Goal: Find specific page/section: Find specific page/section

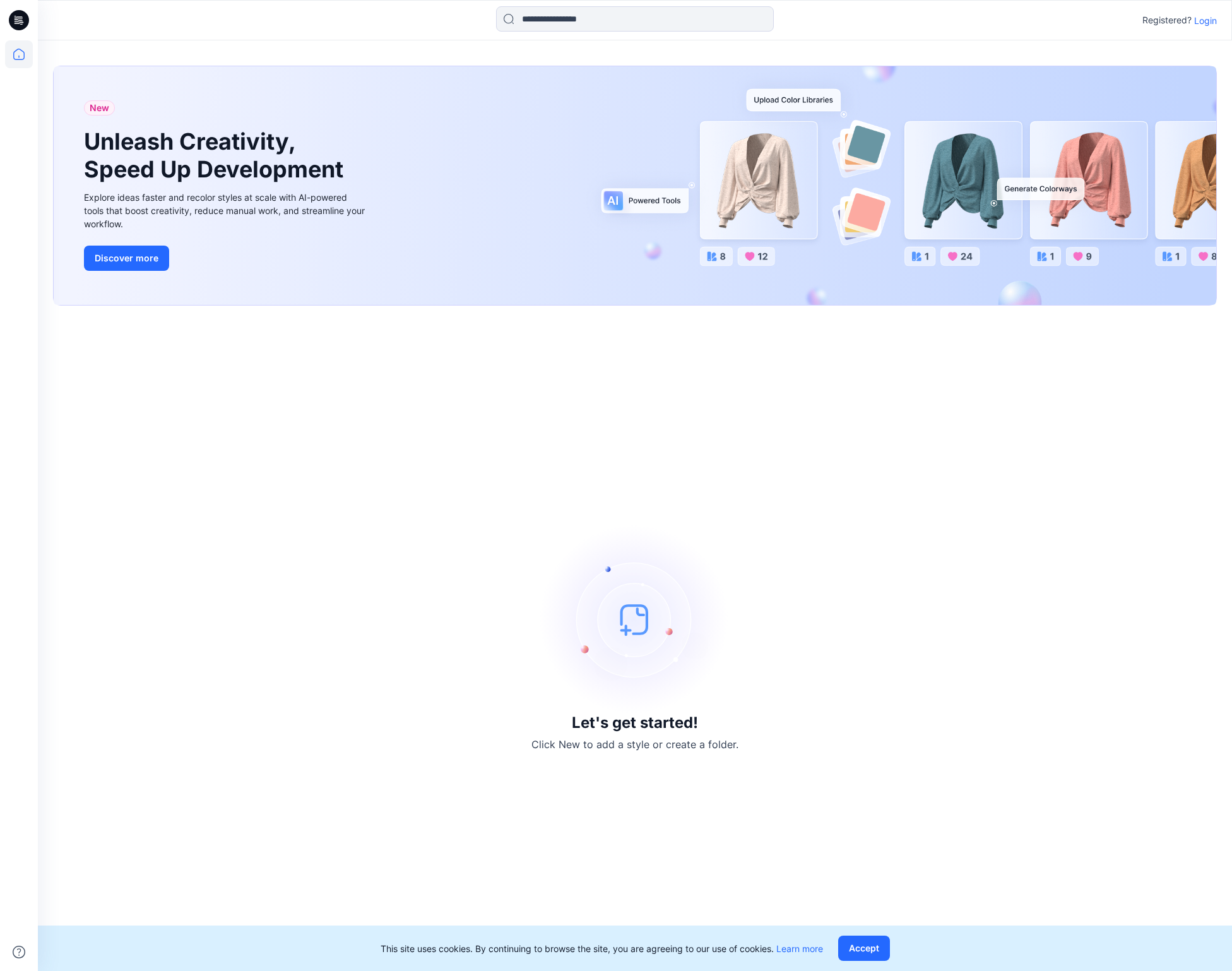
click at [1197, 22] on p "Login" at bounding box center [1205, 20] width 22 height 13
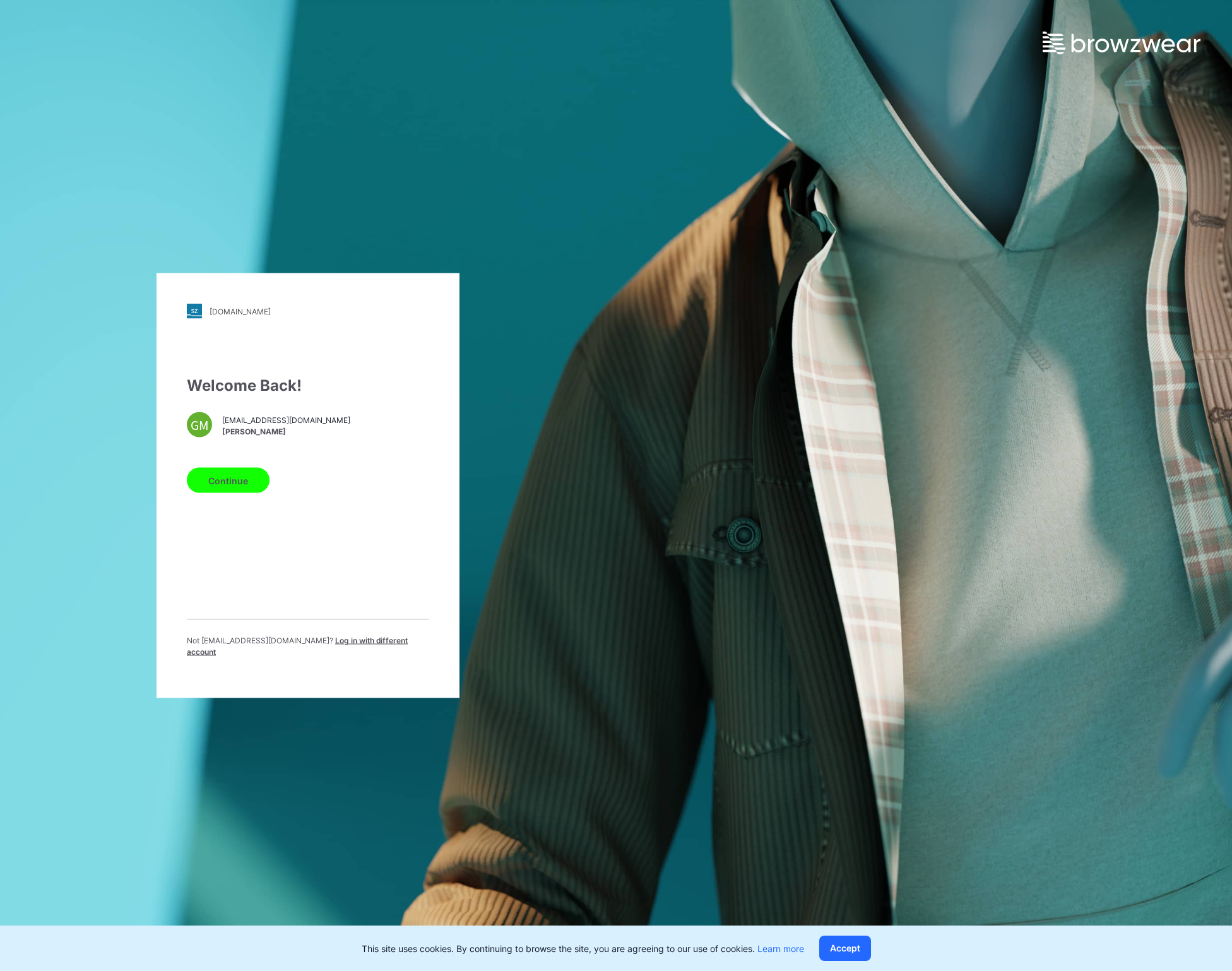
click at [240, 493] on button "Continue" at bounding box center [227, 480] width 82 height 25
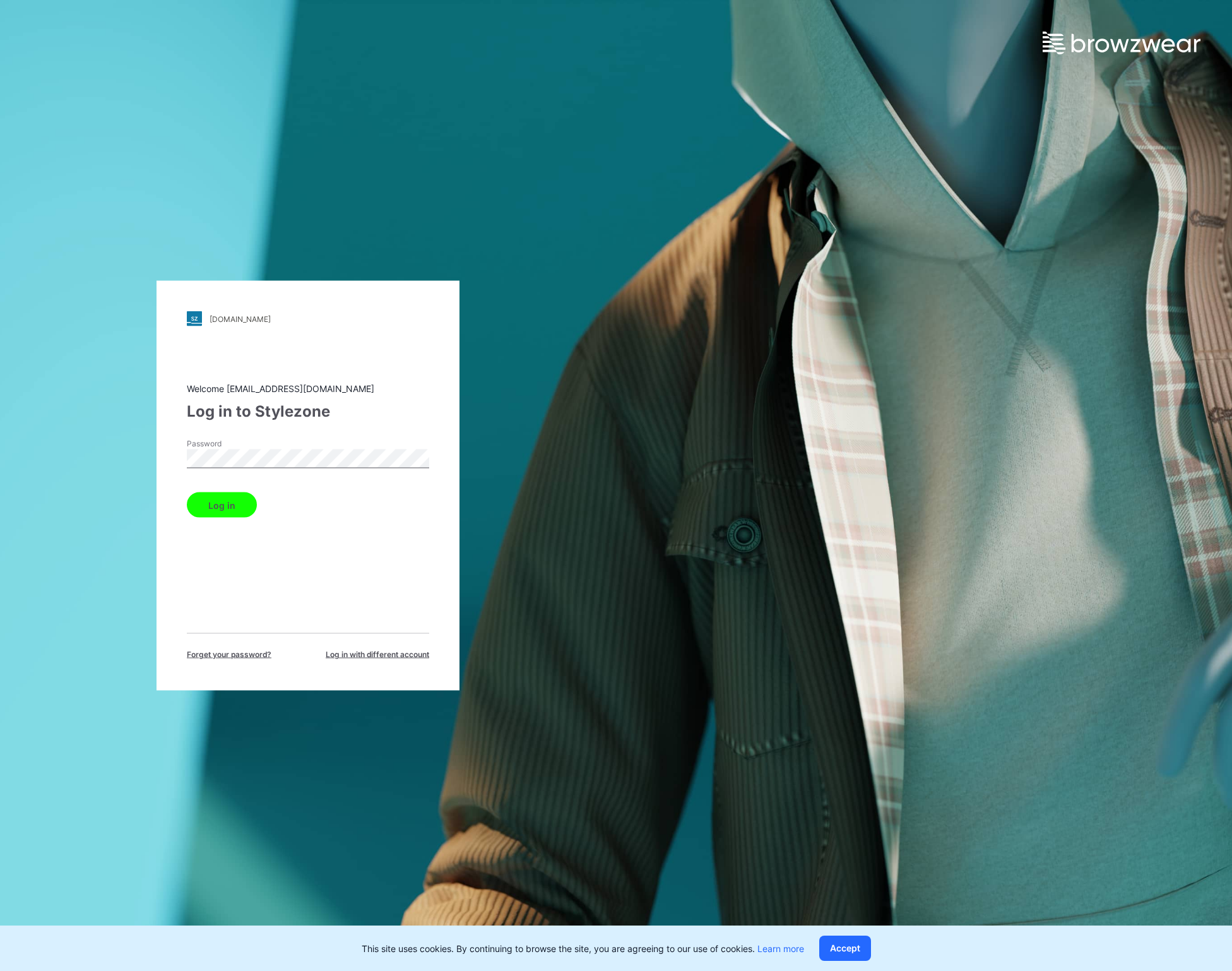
click at [234, 498] on button "Log in" at bounding box center [221, 504] width 70 height 25
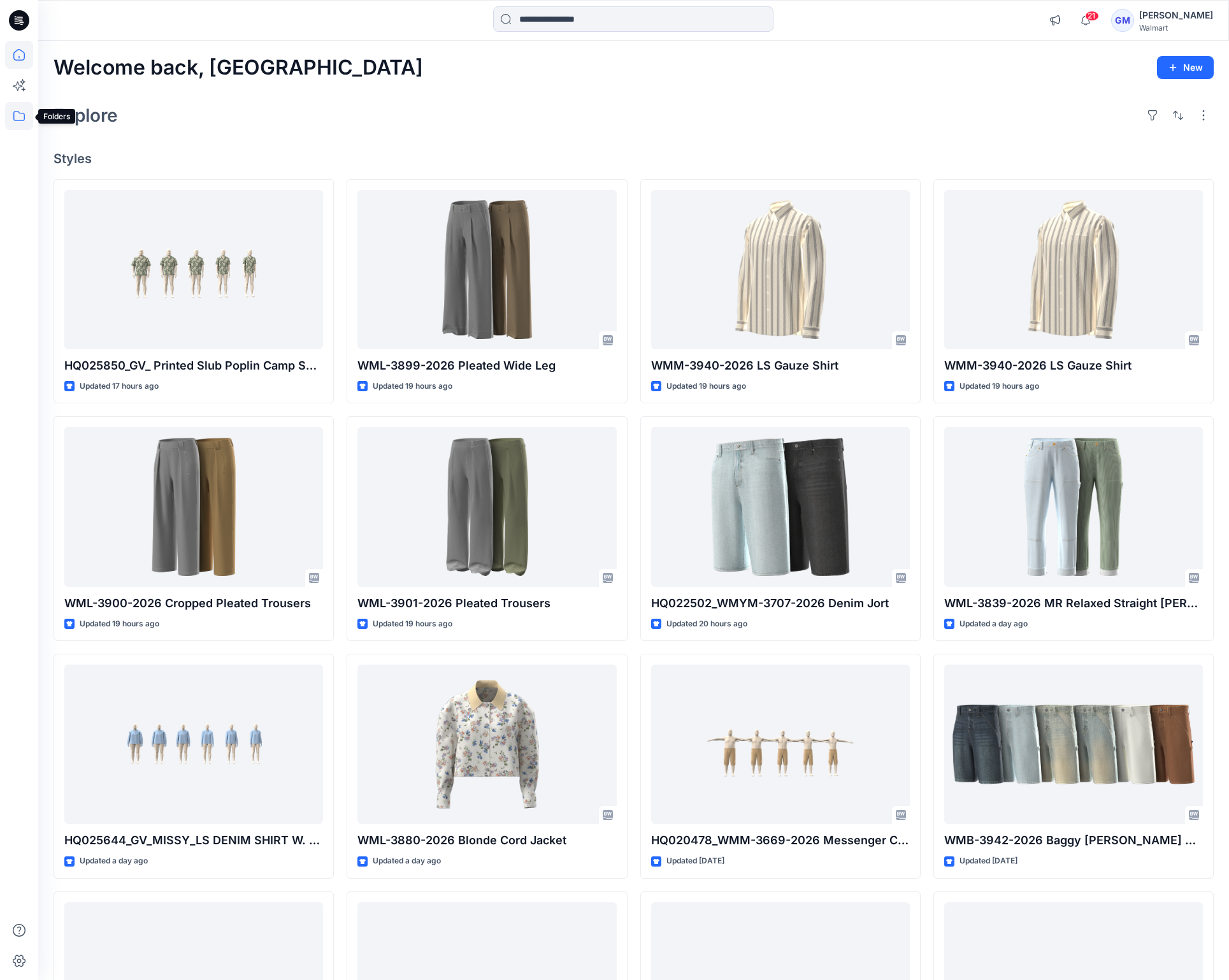
click at [19, 116] on icon at bounding box center [19, 116] width 28 height 28
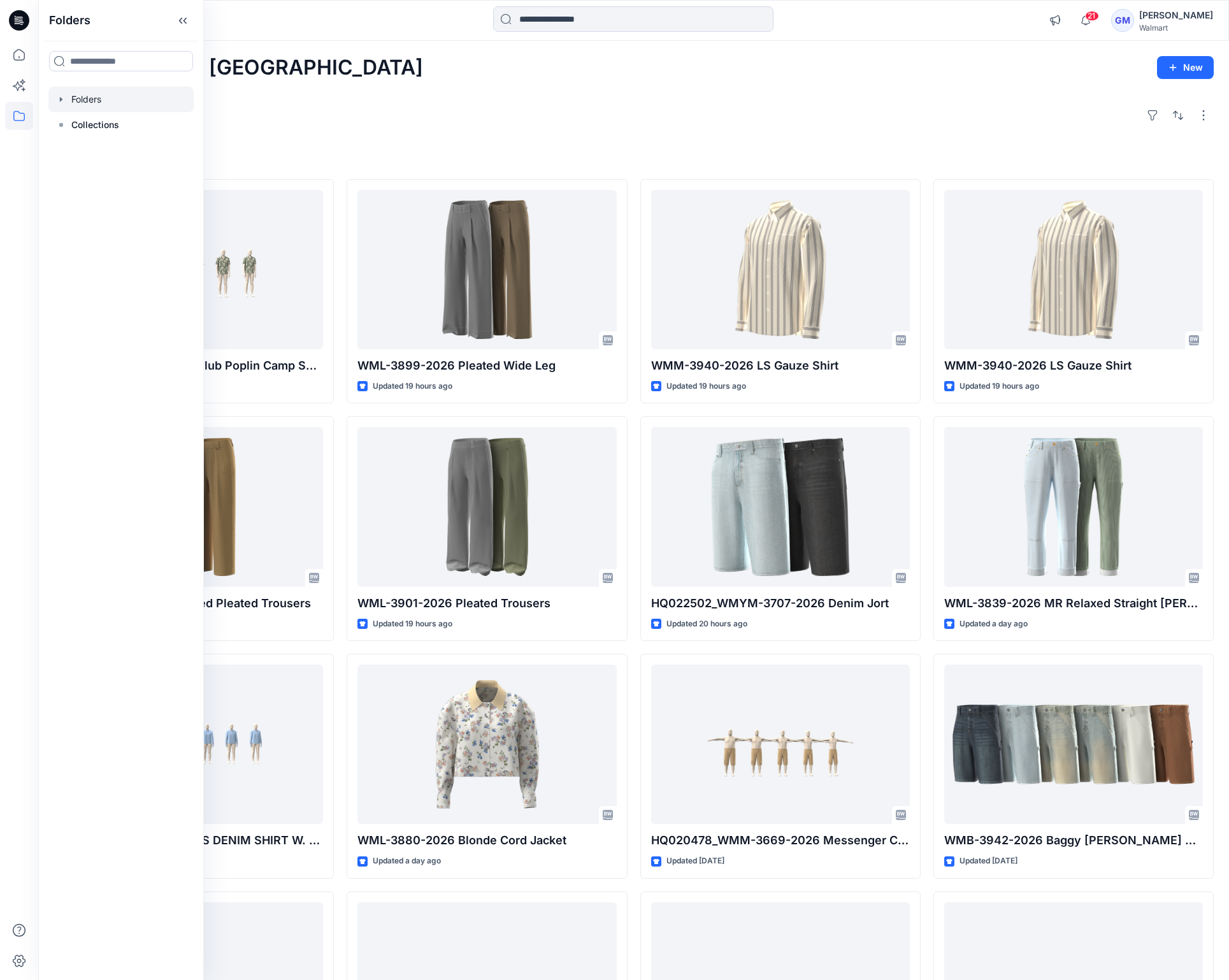
click at [86, 104] on div at bounding box center [121, 99] width 146 height 26
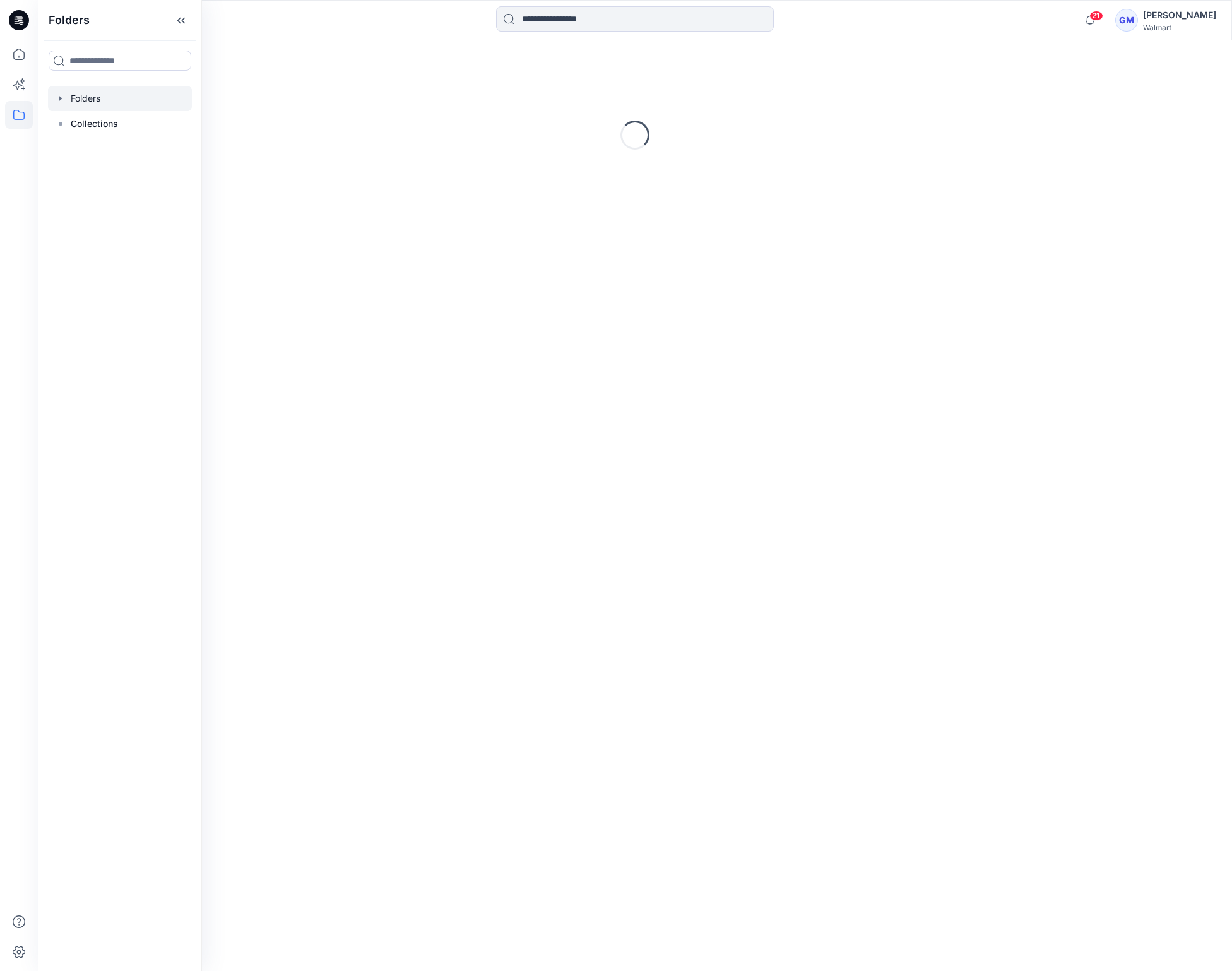
click at [89, 96] on div at bounding box center [119, 98] width 144 height 25
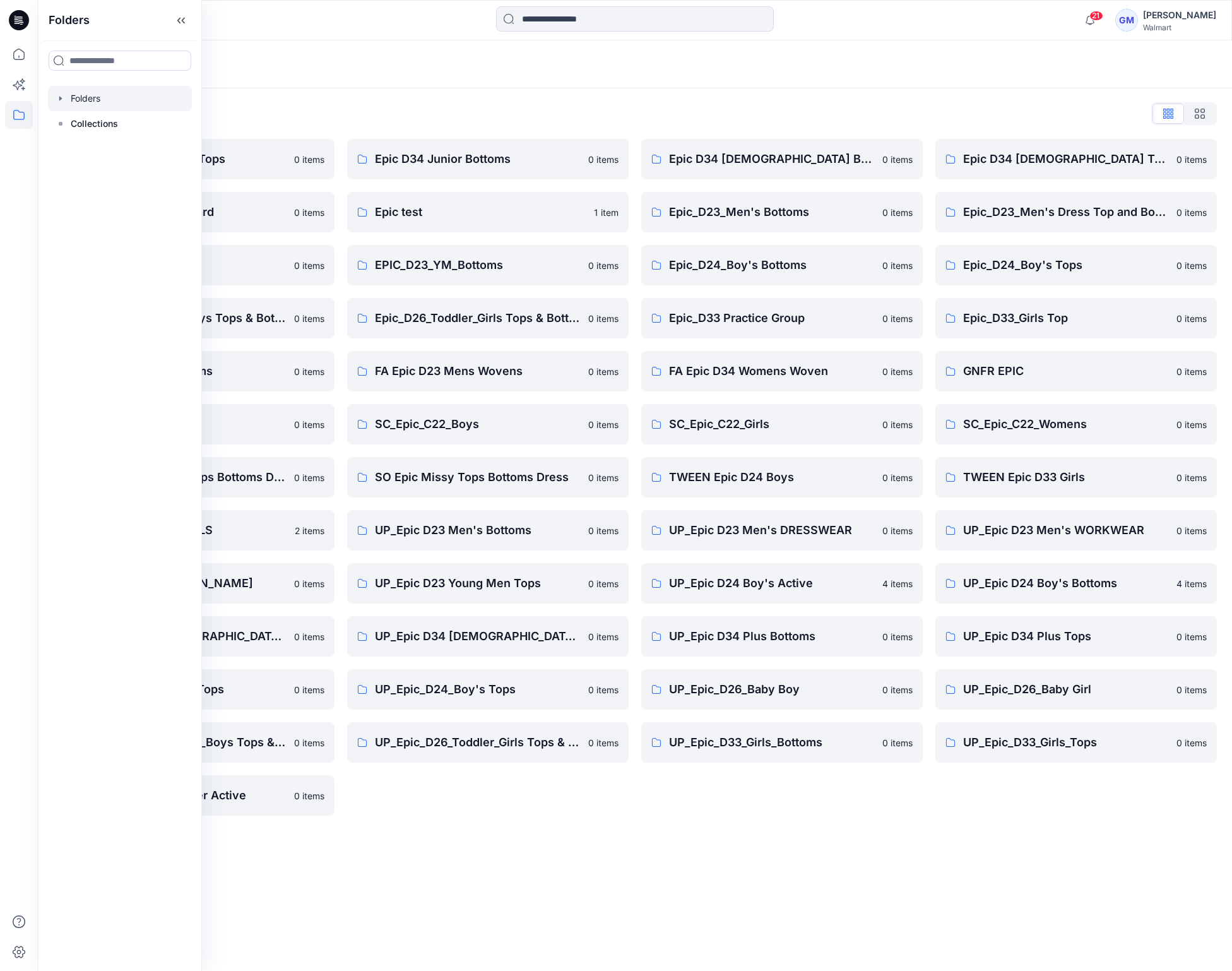
click at [357, 113] on div "Folders List" at bounding box center [635, 113] width 1163 height 20
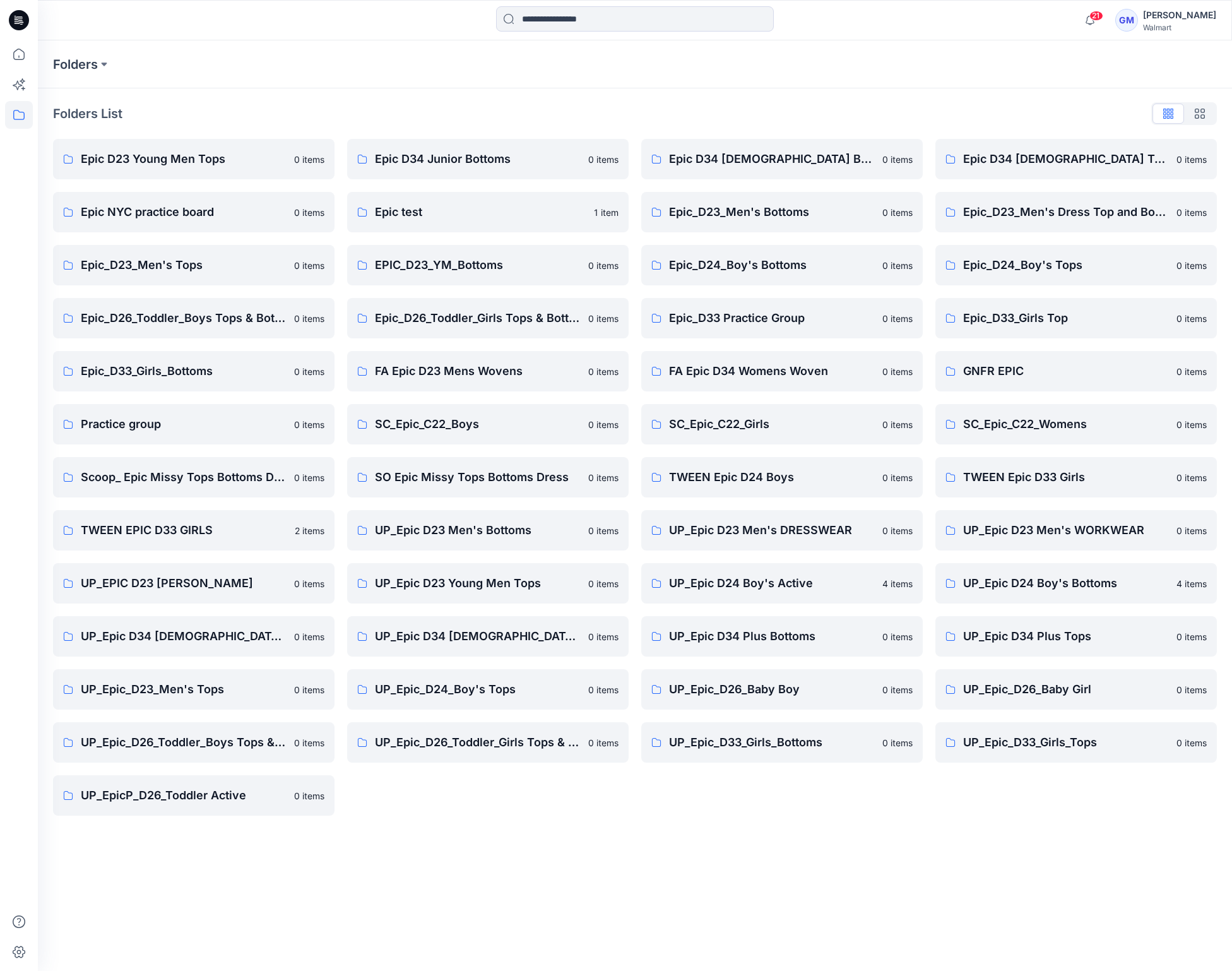
click at [349, 816] on div "Folders List Epic D23 Young Men Tops 0 items Epic NYC practice board 0 items Ep…" at bounding box center [635, 460] width 1194 height 743
click at [219, 591] on p "UP_EPIC D23 [PERSON_NAME]" at bounding box center [183, 583] width 206 height 18
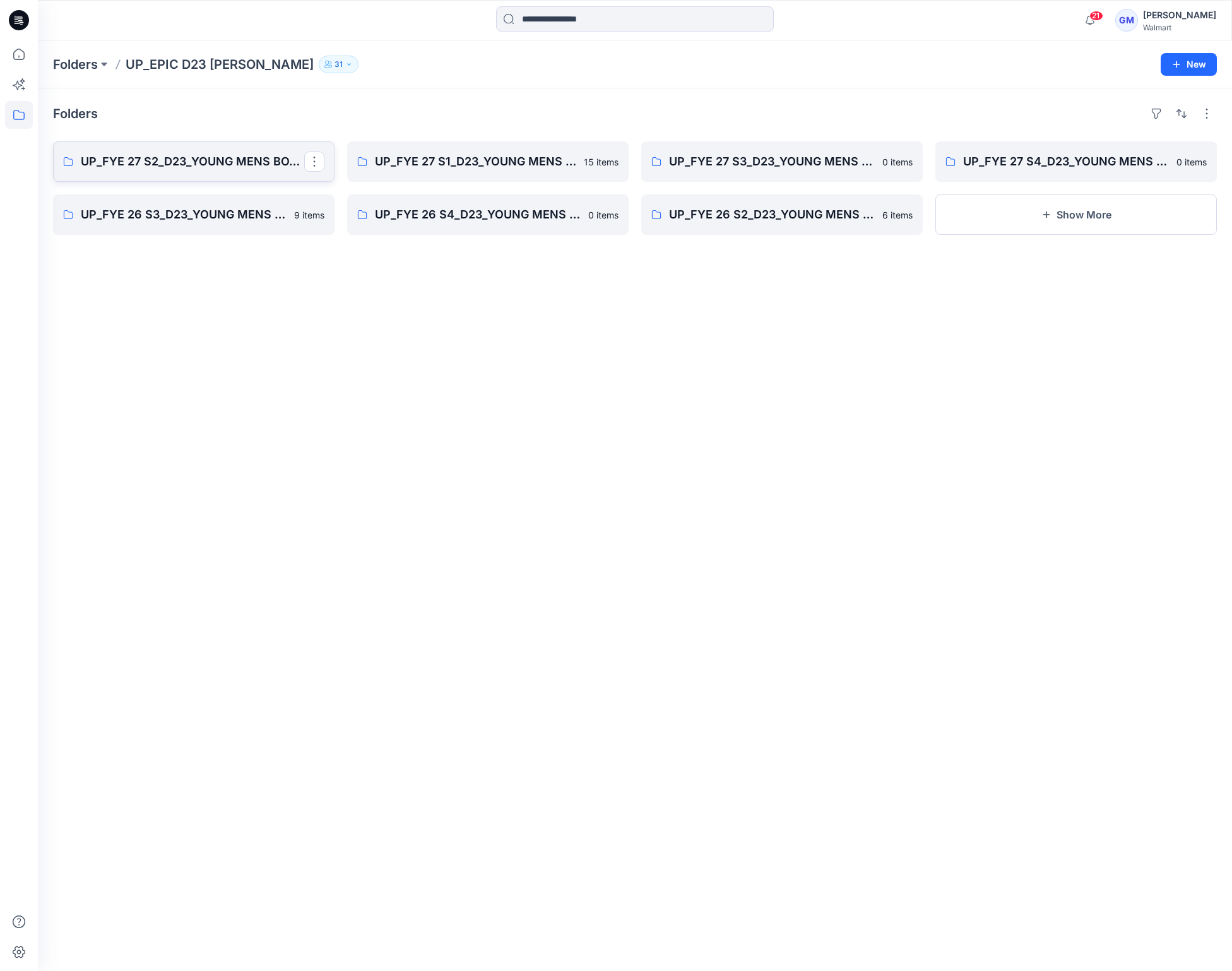
click at [214, 162] on p "UP_FYE 27 S2_D23_YOUNG MENS BOTTOMS EPIC" at bounding box center [193, 161] width 224 height 18
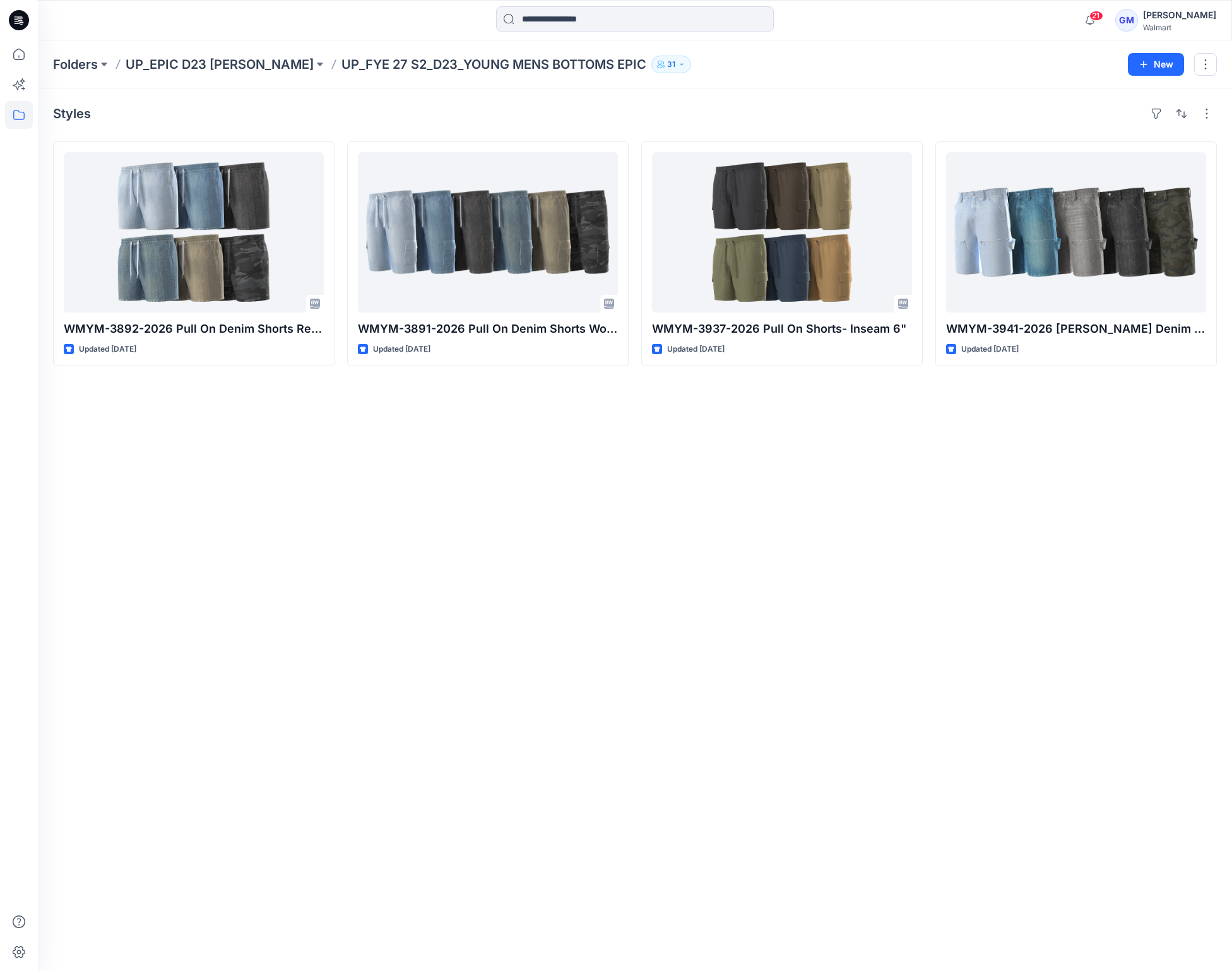
click at [239, 468] on div "Styles WMYM-3892-2026 Pull On Denim Shorts Regular Updated [DATE] WMYM-3891-202…" at bounding box center [635, 530] width 1194 height 882
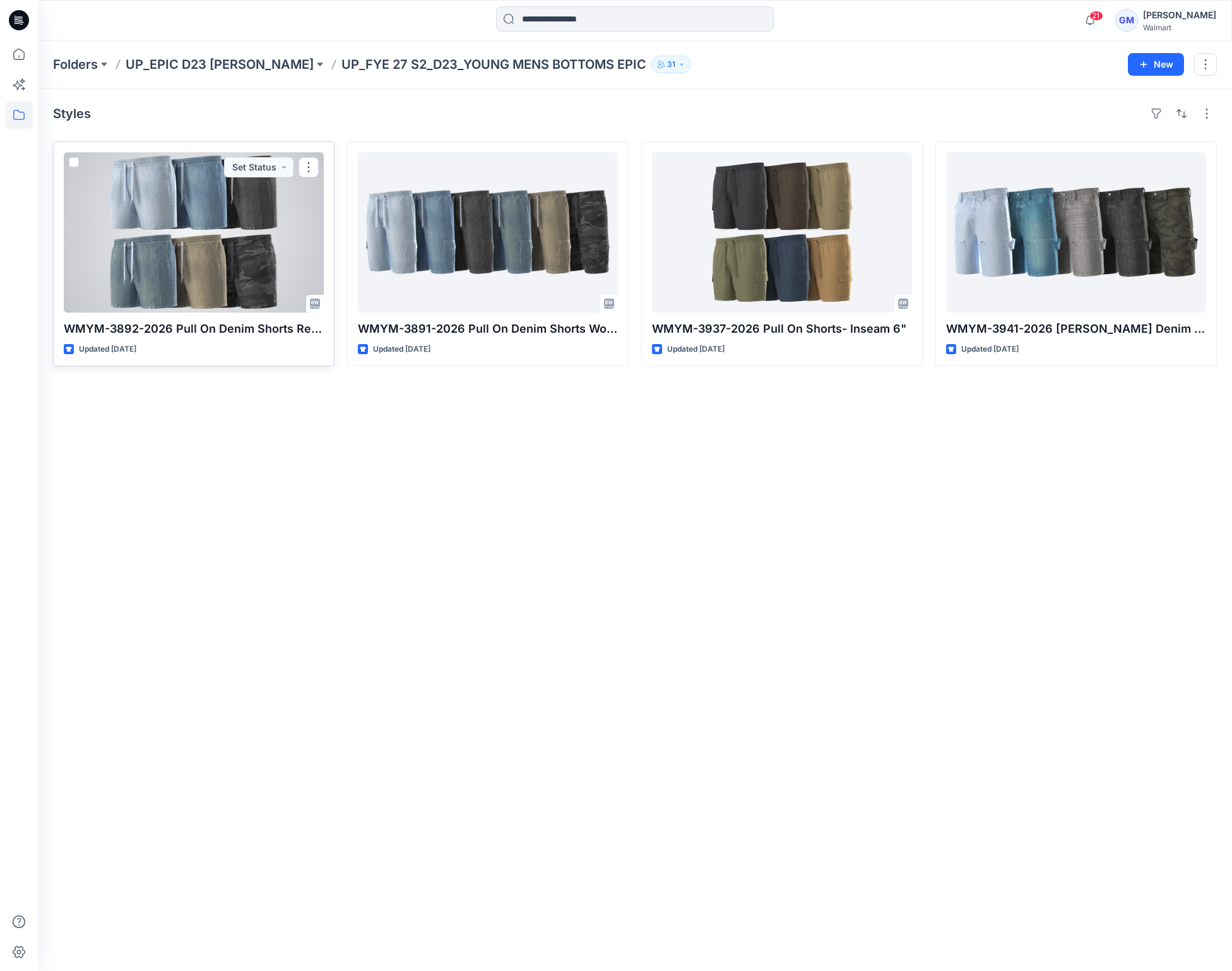
click at [268, 265] on div at bounding box center [194, 232] width 260 height 160
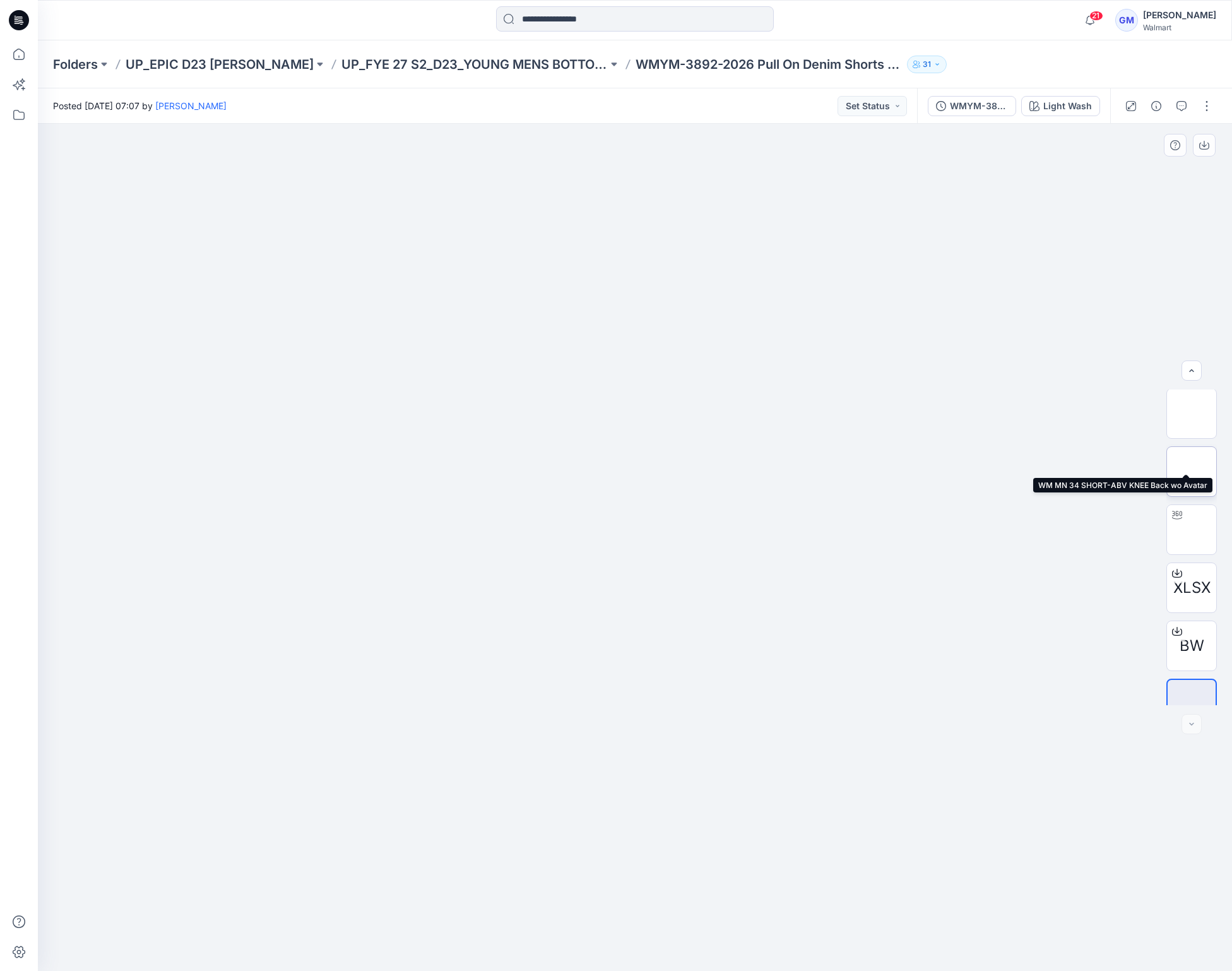
scroll to position [141, 0]
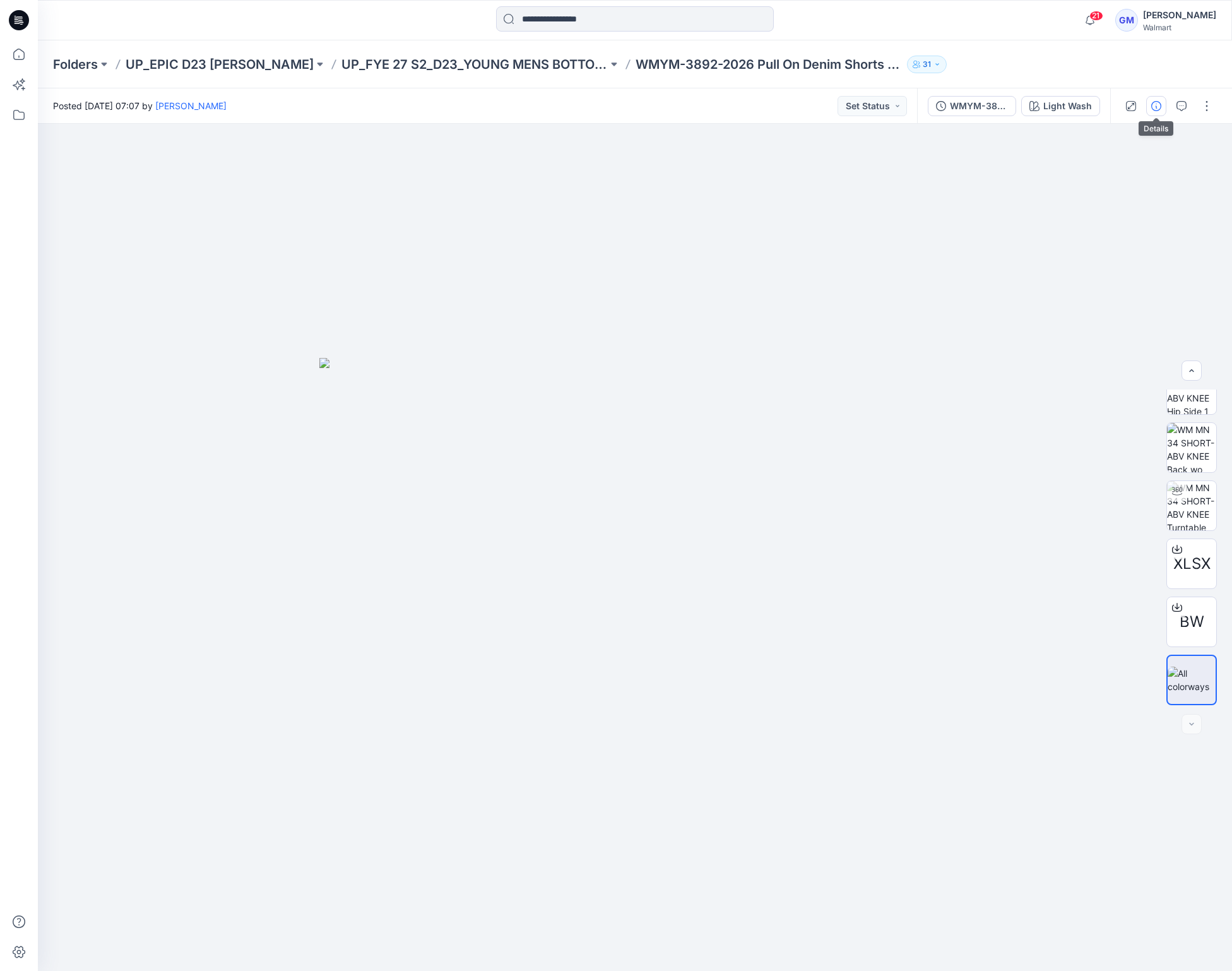
click at [1154, 110] on icon "button" at bounding box center [1156, 106] width 10 height 10
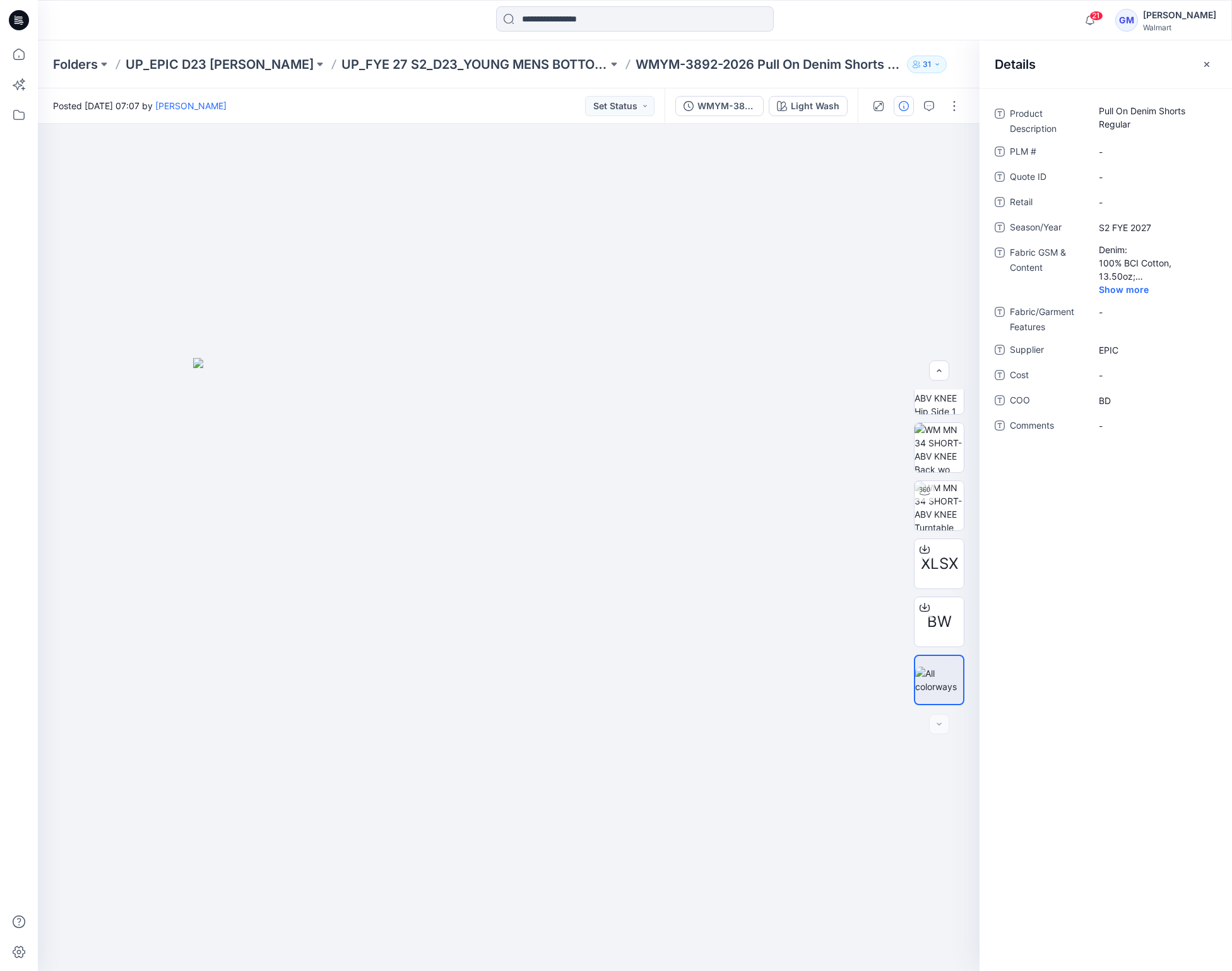
click at [1118, 544] on div "Product Description Pull On Denim Shorts Regular PLM # - Quote ID - Retail - Se…" at bounding box center [1105, 530] width 252 height 882
